Goal: Communication & Community: Answer question/provide support

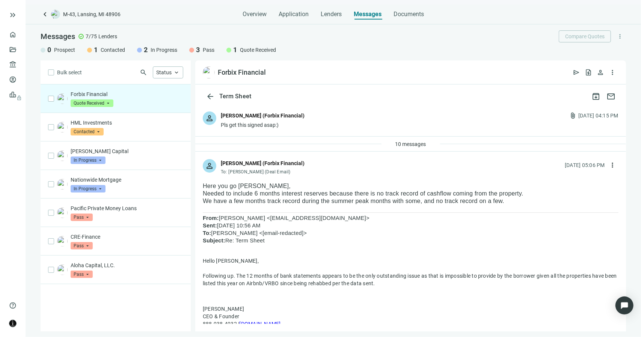
scroll to position [1812, 0]
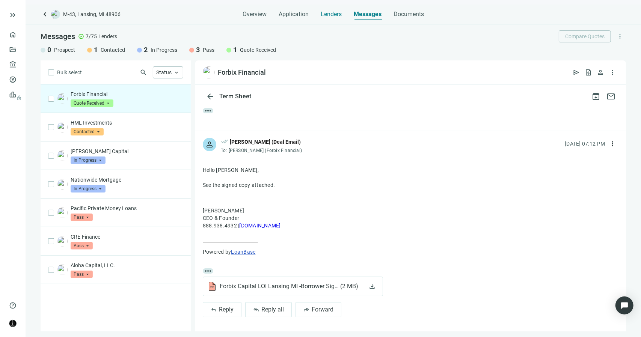
click at [333, 15] on span "Lenders" at bounding box center [331, 15] width 21 height 8
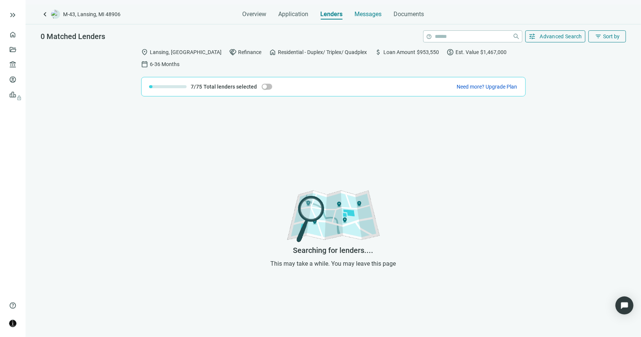
click at [380, 14] on span "Messages" at bounding box center [368, 14] width 27 height 7
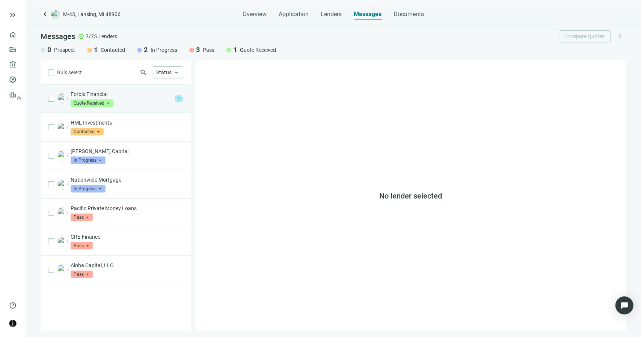
click at [122, 97] on div "Forbix Financial Quote Received arrow_drop_down" at bounding box center [121, 99] width 101 height 17
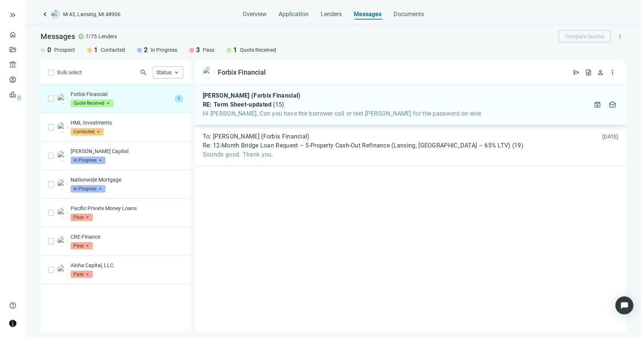
click at [330, 116] on span "Hi [PERSON_NAME], Can you have the borrower call or text [PERSON_NAME] for the …" at bounding box center [342, 114] width 279 height 8
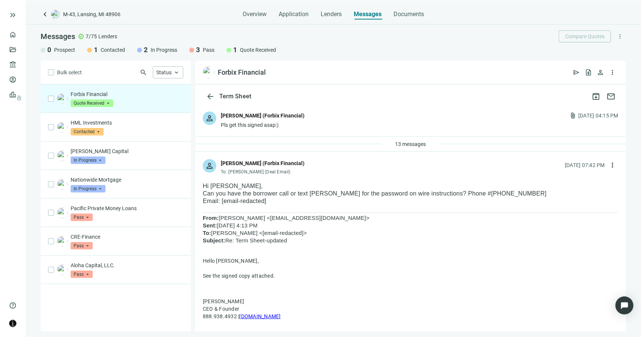
drag, startPoint x: 448, startPoint y: 193, endPoint x: 474, endPoint y: 196, distance: 26.5
click at [474, 196] on p "Can you have the borrower call or text [PERSON_NAME] for the password on wire i…" at bounding box center [411, 194] width 416 height 8
click at [470, 192] on p "Can you have the borrower call or text [PERSON_NAME] for the password on wire i…" at bounding box center [411, 194] width 416 height 8
drag, startPoint x: 487, startPoint y: 193, endPoint x: 448, endPoint y: 194, distance: 38.3
click at [448, 194] on p "Can you have the borrower call or text [PERSON_NAME] for the password on wire i…" at bounding box center [411, 194] width 416 height 8
